Goal: Find specific page/section: Find specific page/section

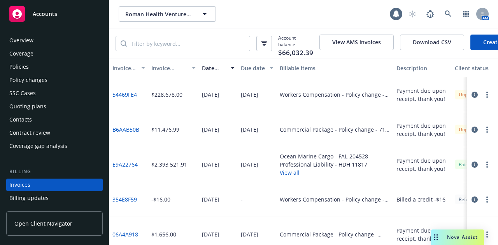
scroll to position [50, 0]
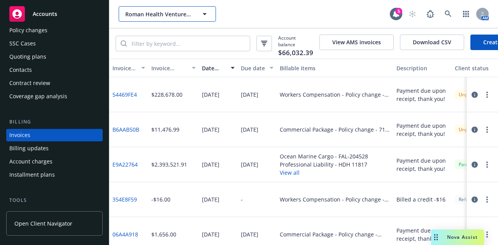
click at [143, 19] on button "Roman Health Ventures Inc." at bounding box center [167, 14] width 97 height 16
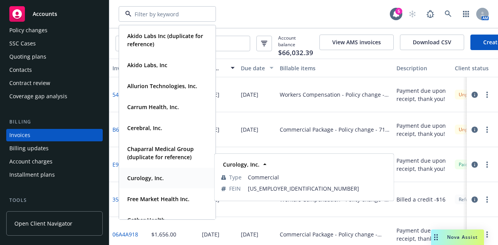
click at [157, 180] on strong "Curology, Inc." at bounding box center [145, 178] width 37 height 7
